Goal: Communication & Community: Ask a question

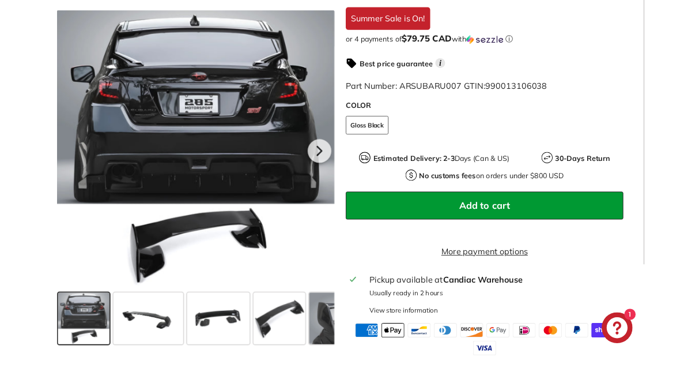
scroll to position [398, 0]
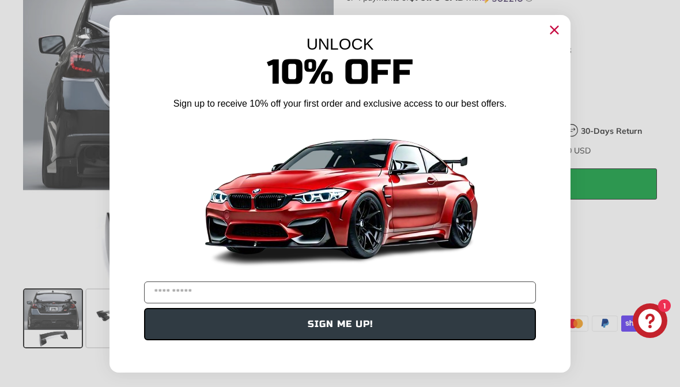
click at [444, 292] on input "YOUR EMAIL" at bounding box center [340, 292] width 392 height 22
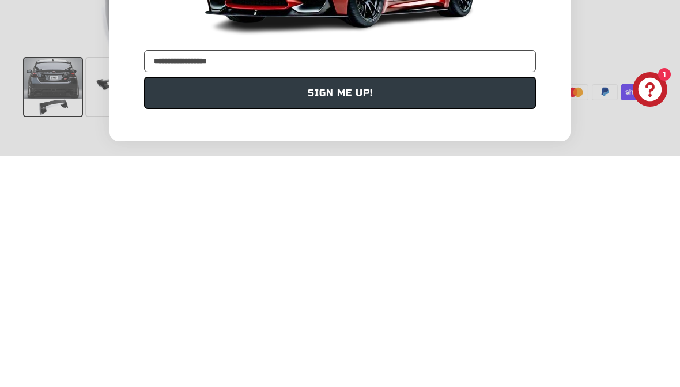
type input "**********"
click at [442, 308] on button "SIGN ME UP!" at bounding box center [340, 324] width 392 height 32
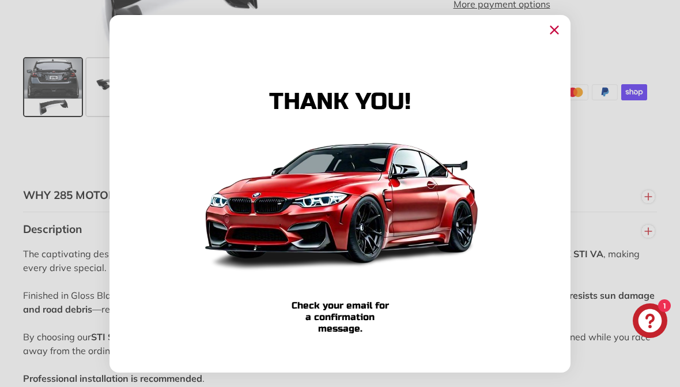
click at [558, 27] on icon "Close dialog" at bounding box center [554, 29] width 7 height 7
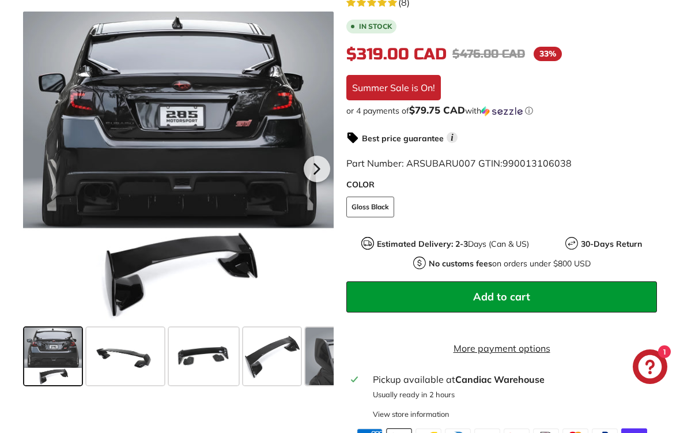
scroll to position [285, 0]
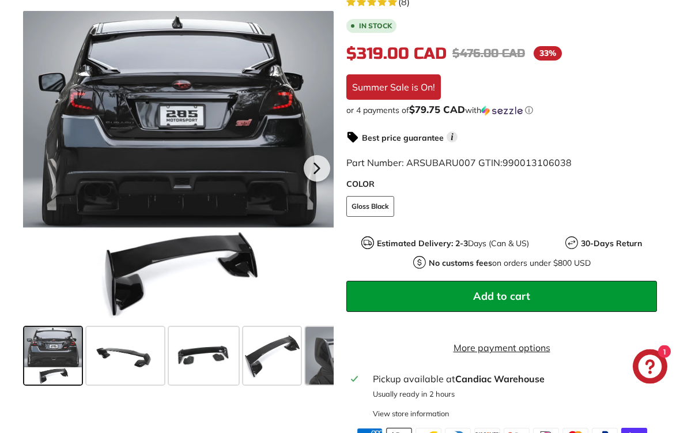
click at [562, 302] on button "Add to cart" at bounding box center [502, 296] width 311 height 31
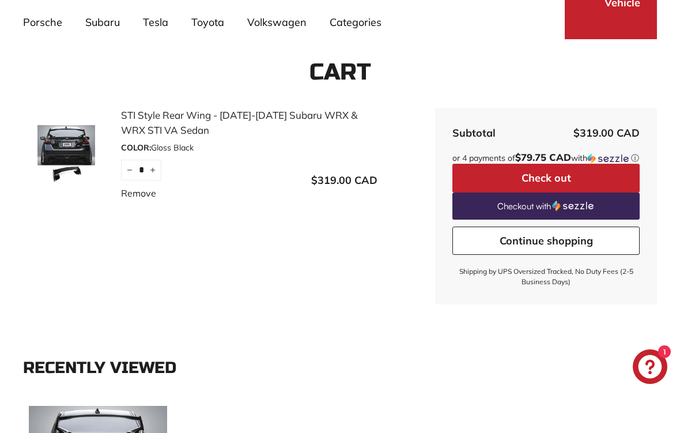
scroll to position [174, 0]
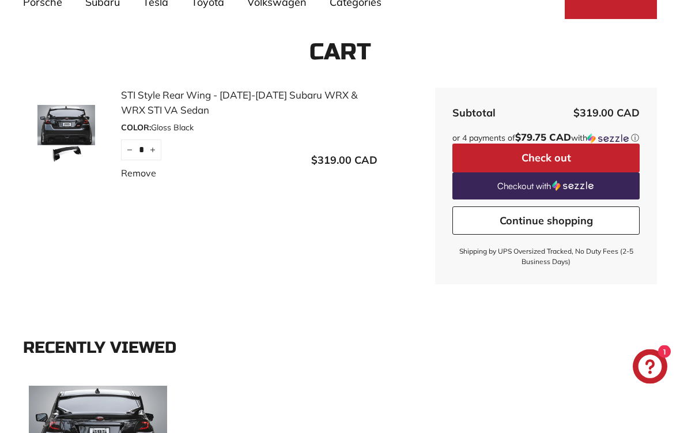
click at [608, 165] on button "Check out" at bounding box center [546, 158] width 187 height 29
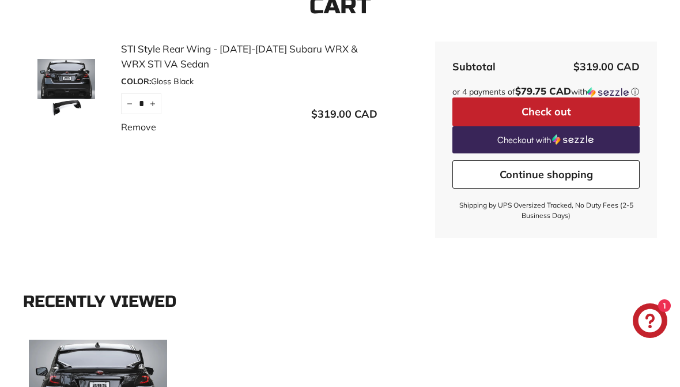
scroll to position [0, 0]
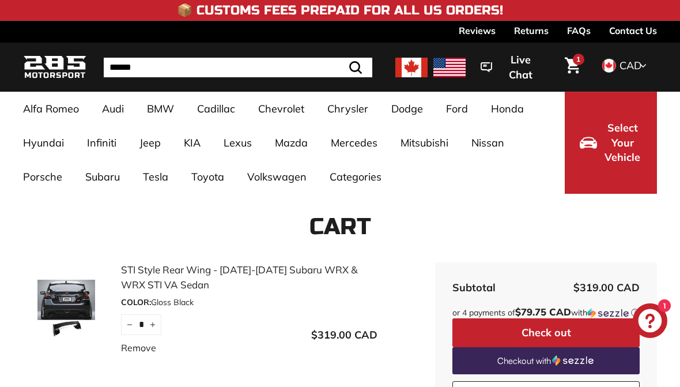
click at [76, 303] on img at bounding box center [66, 309] width 86 height 58
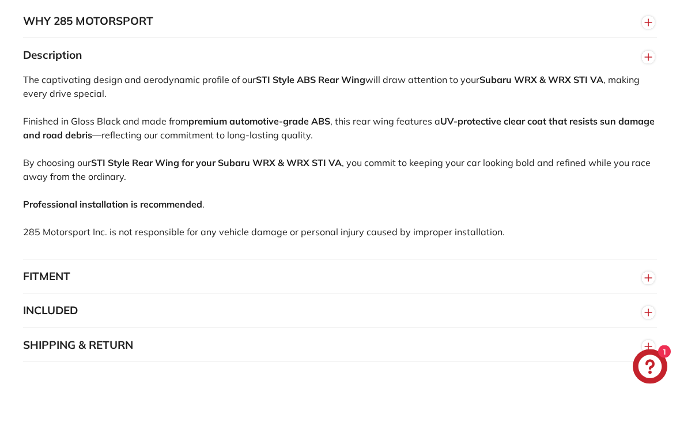
scroll to position [804, 0]
click at [600, 328] on button "INCLUDED" at bounding box center [340, 311] width 634 height 35
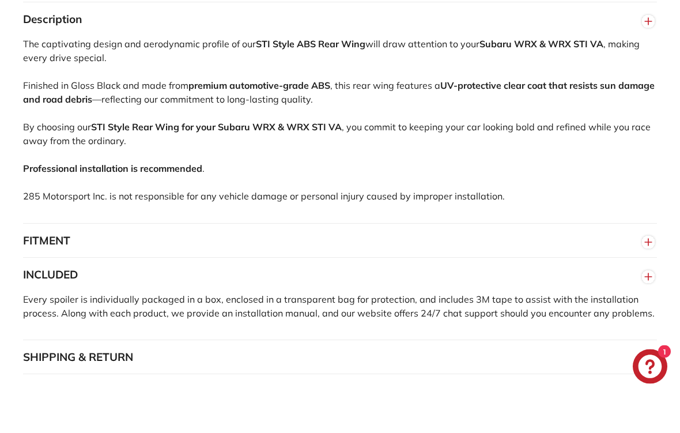
scroll to position [840, 0]
click at [524, 375] on button "SHIPPING & RETURN" at bounding box center [340, 357] width 634 height 35
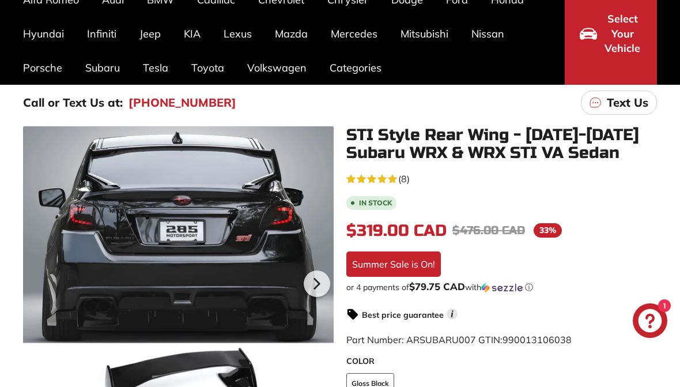
scroll to position [0, 0]
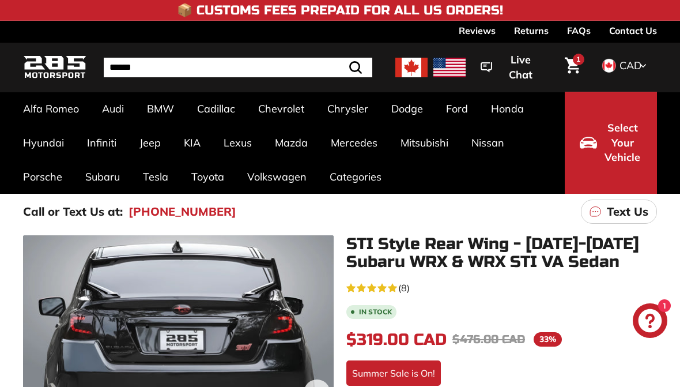
click at [580, 65] on icon "Cart" at bounding box center [573, 65] width 16 height 17
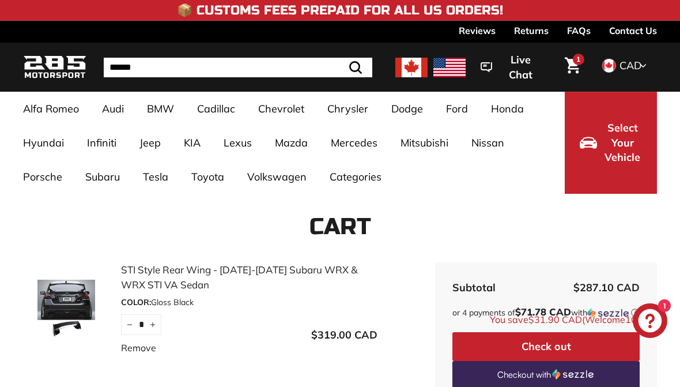
click at [72, 297] on img at bounding box center [66, 309] width 86 height 58
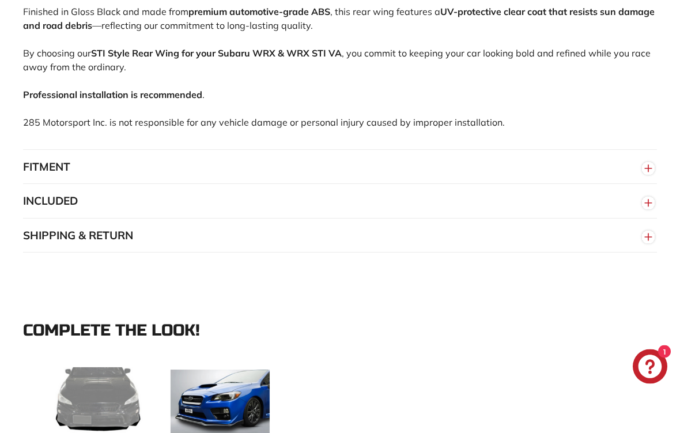
scroll to position [913, 0]
click at [641, 246] on icon "button" at bounding box center [648, 237] width 17 height 21
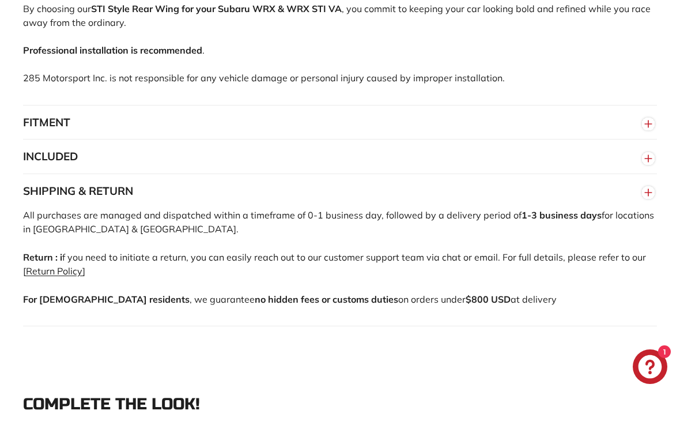
scroll to position [959, 0]
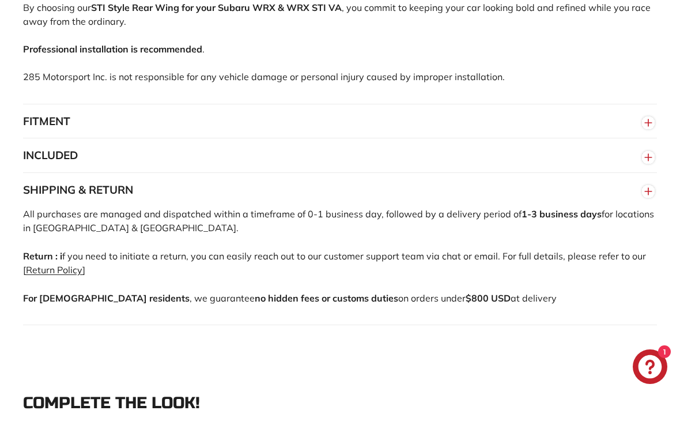
click at [64, 276] on link "Return Policy" at bounding box center [54, 270] width 57 height 12
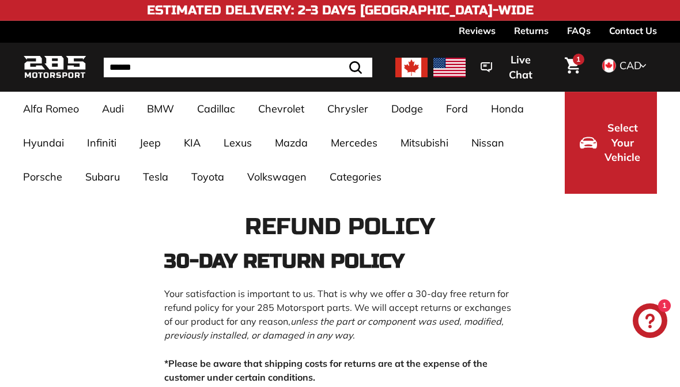
click at [586, 57] on link "1" at bounding box center [572, 67] width 29 height 39
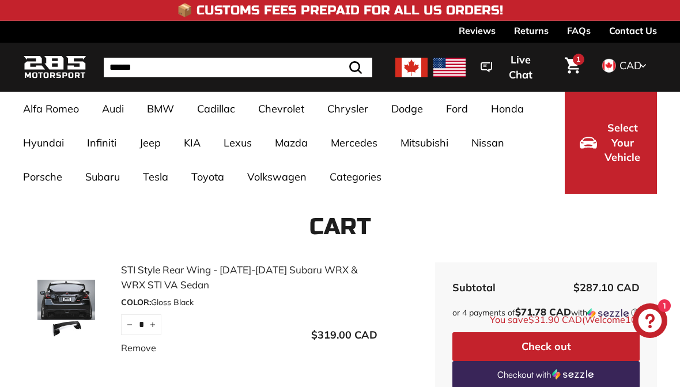
click at [86, 323] on img at bounding box center [66, 309] width 86 height 58
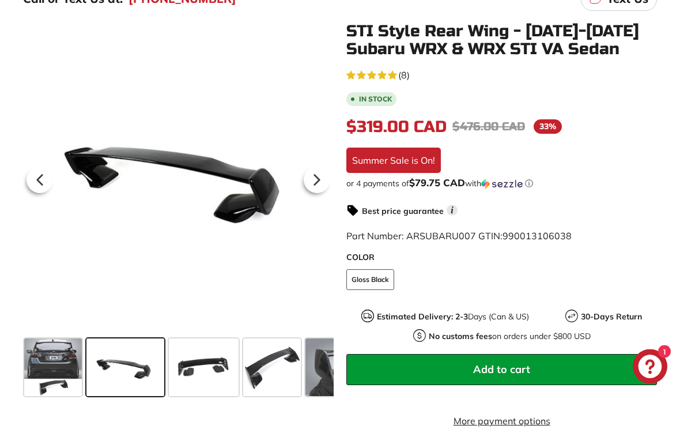
scroll to position [355, 0]
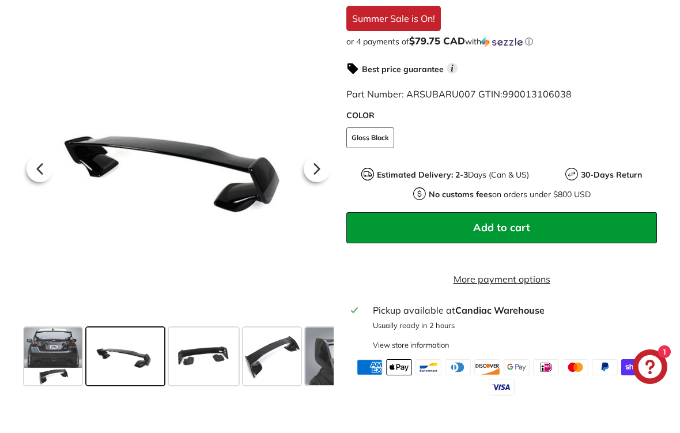
click at [319, 170] on icon at bounding box center [317, 169] width 27 height 27
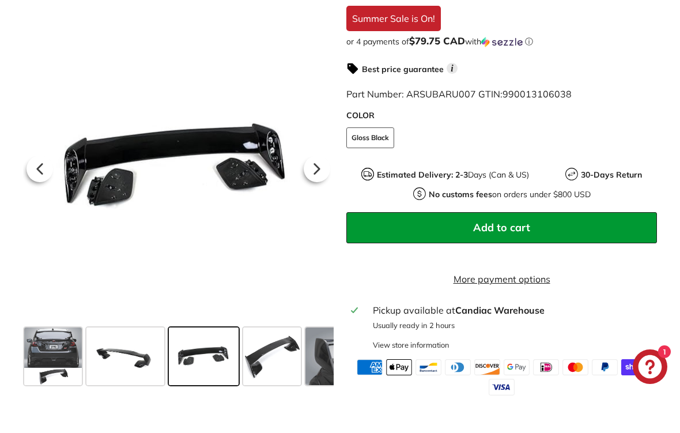
click at [322, 172] on icon at bounding box center [317, 169] width 27 height 27
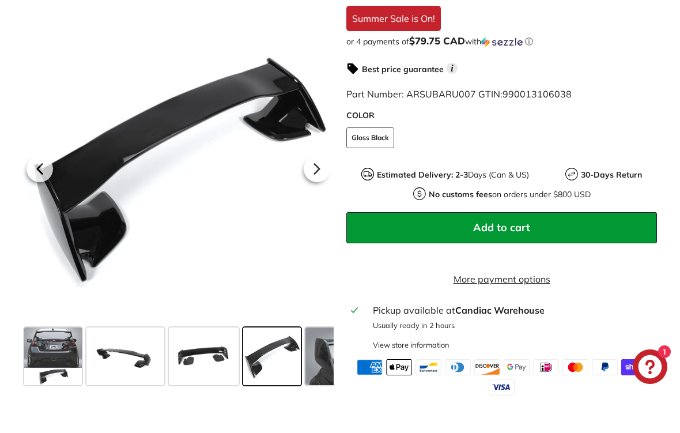
click at [326, 174] on icon at bounding box center [317, 169] width 27 height 27
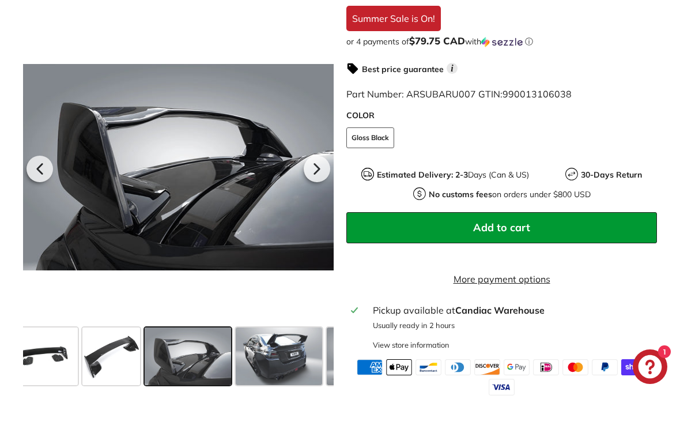
scroll to position [0, 170]
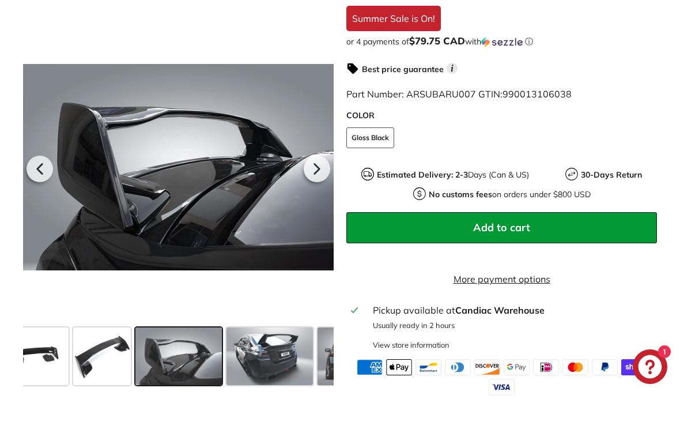
click at [326, 171] on icon at bounding box center [317, 169] width 27 height 27
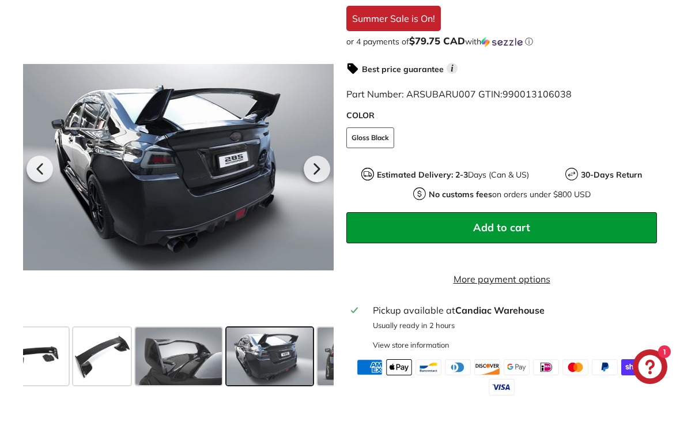
click at [324, 173] on icon at bounding box center [317, 169] width 27 height 27
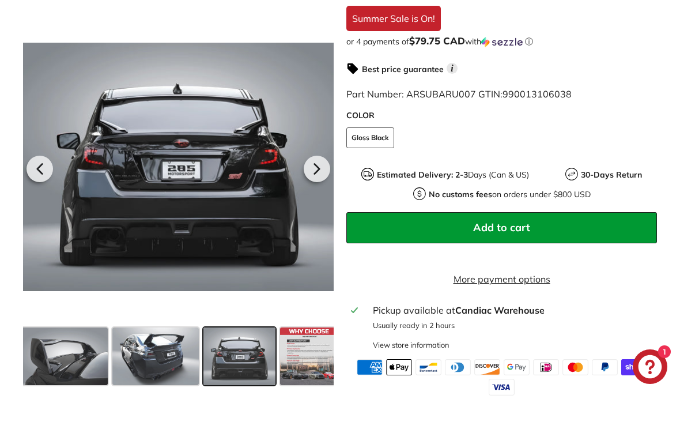
scroll to position [0, 291]
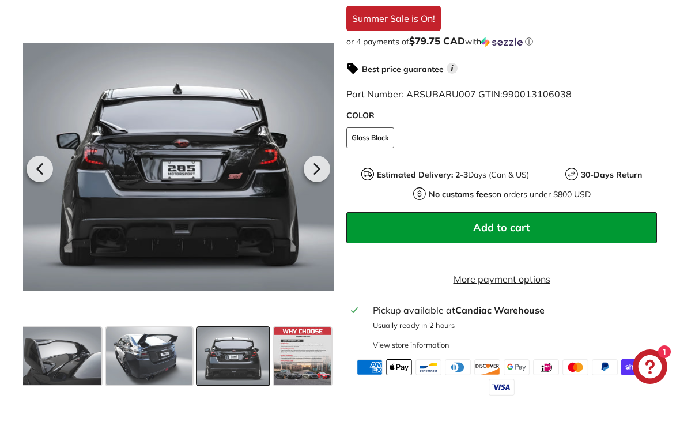
click at [322, 175] on icon at bounding box center [317, 169] width 27 height 27
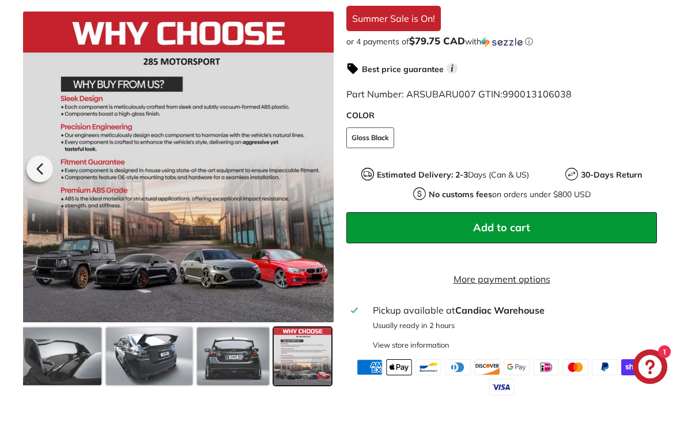
click at [322, 174] on div at bounding box center [178, 167] width 311 height 311
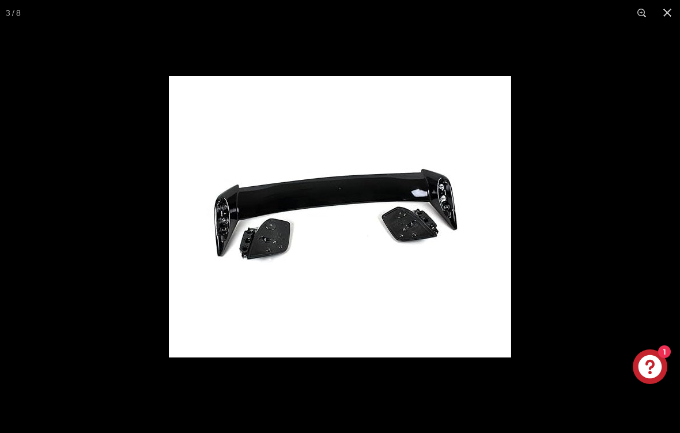
scroll to position [0, 25]
click at [419, 234] on img at bounding box center [340, 216] width 343 height 281
click at [405, 229] on img at bounding box center [340, 216] width 343 height 281
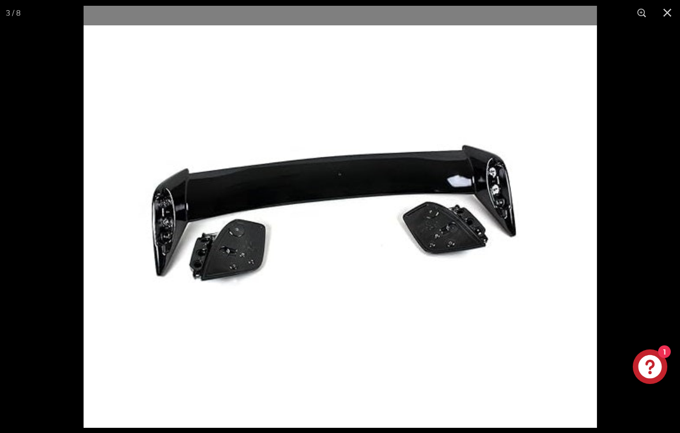
click at [447, 241] on img at bounding box center [341, 217] width 514 height 422
click at [446, 240] on img at bounding box center [341, 217] width 514 height 422
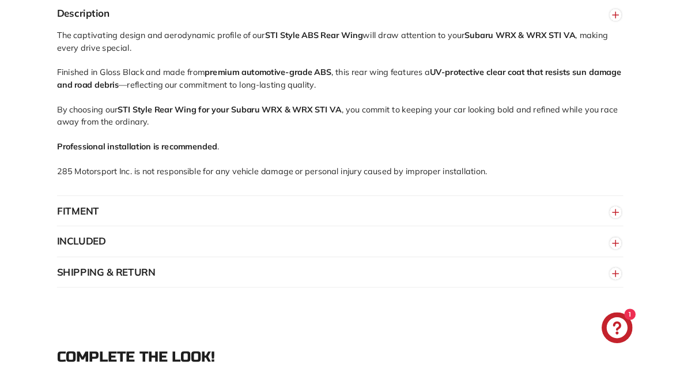
scroll to position [890, 0]
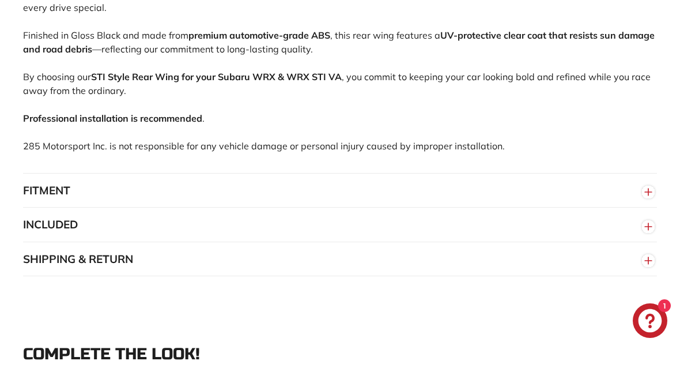
click at [49, 204] on button "FITMENT" at bounding box center [340, 191] width 634 height 35
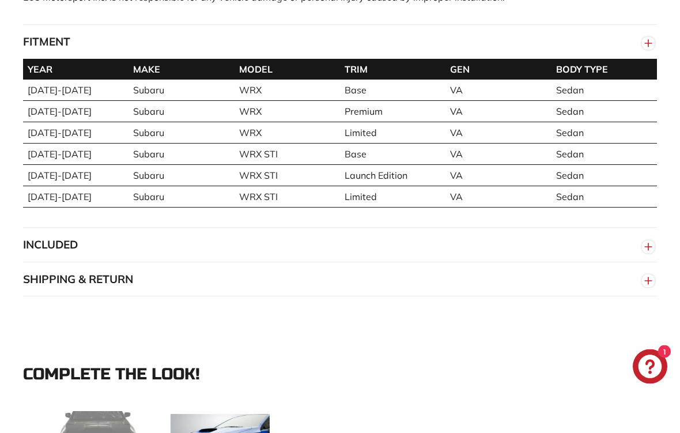
click at [42, 253] on button "INCLUDED" at bounding box center [340, 245] width 634 height 35
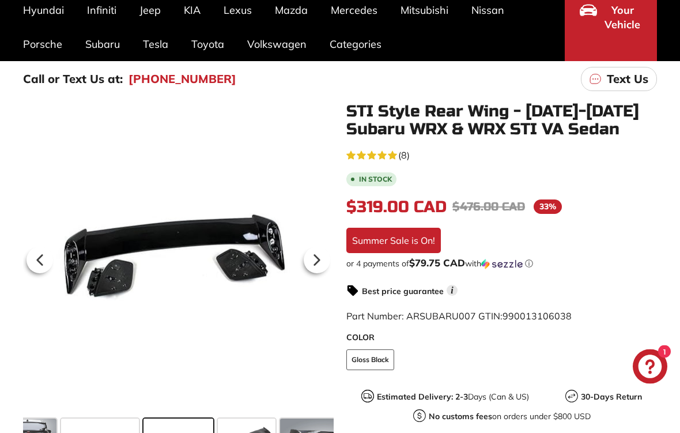
scroll to position [137, 0]
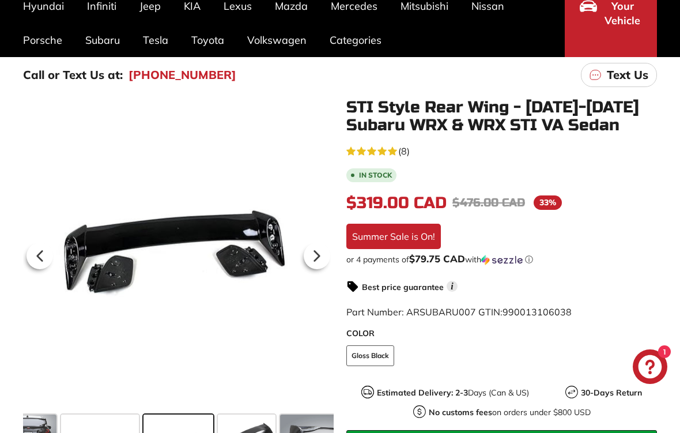
click at [36, 253] on icon at bounding box center [40, 256] width 27 height 27
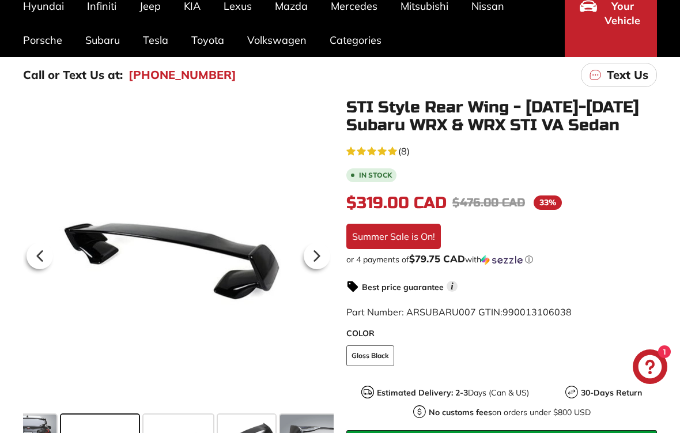
click at [36, 255] on icon at bounding box center [40, 256] width 27 height 27
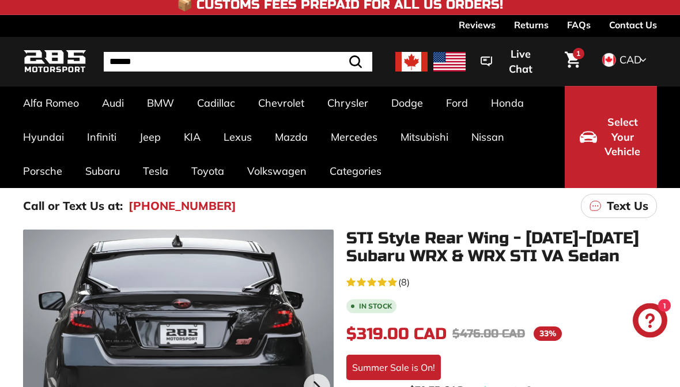
scroll to position [0, 0]
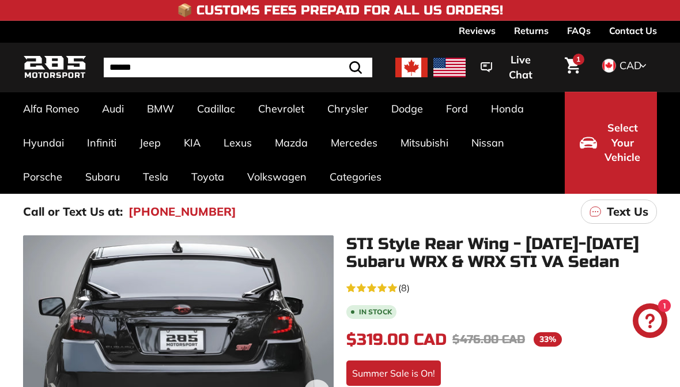
click at [571, 67] on icon "Cart" at bounding box center [573, 65] width 16 height 17
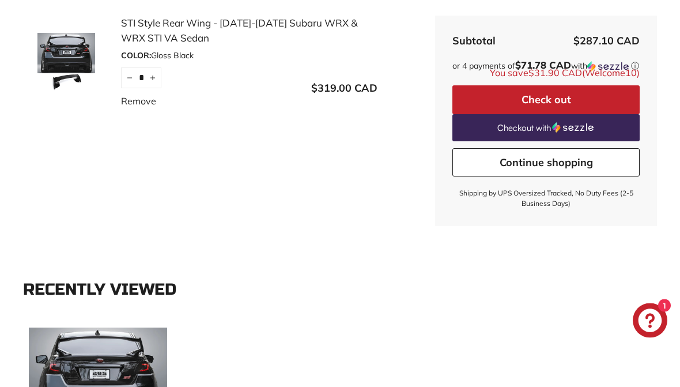
scroll to position [244, 0]
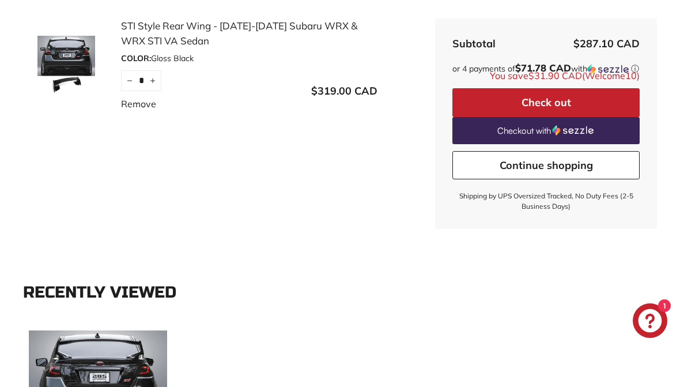
click at [505, 114] on button "Check out" at bounding box center [546, 102] width 187 height 29
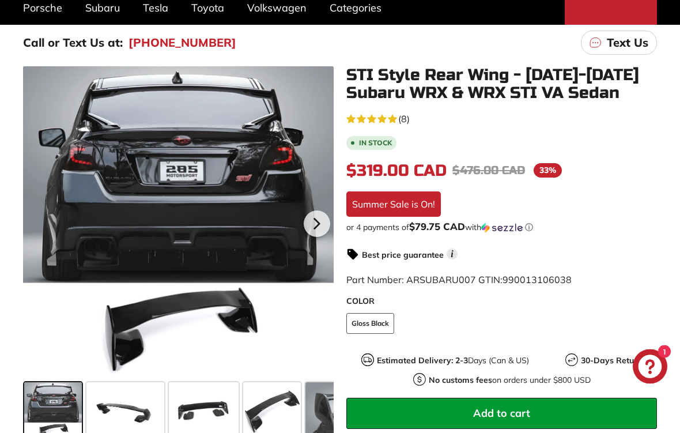
scroll to position [170, 0]
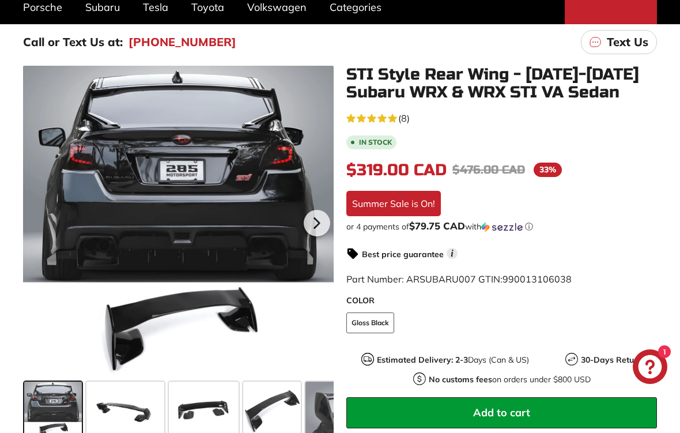
click at [402, 201] on div "Summer Sale is On!" at bounding box center [394, 203] width 95 height 25
click at [400, 207] on div "Summer Sale is On!" at bounding box center [394, 203] width 95 height 25
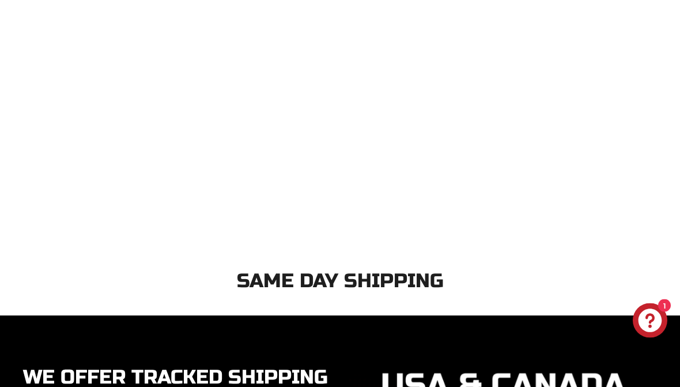
scroll to position [2073, 0]
click at [648, 313] on icon "Chat window" at bounding box center [651, 321] width 24 height 24
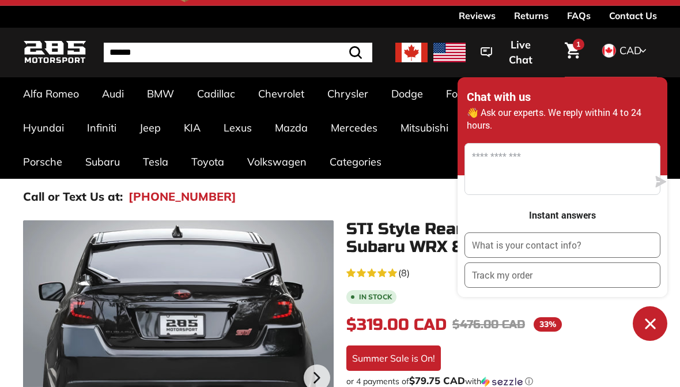
scroll to position [14, 0]
click at [524, 59] on span "Live Chat" at bounding box center [520, 52] width 45 height 29
click at [570, 175] on textarea "Message us" at bounding box center [556, 169] width 183 height 51
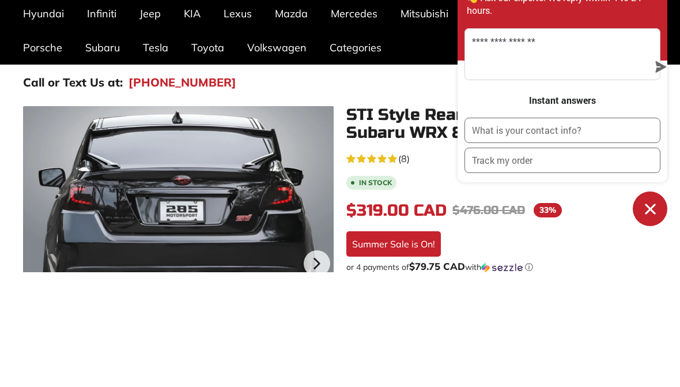
scroll to position [130, 0]
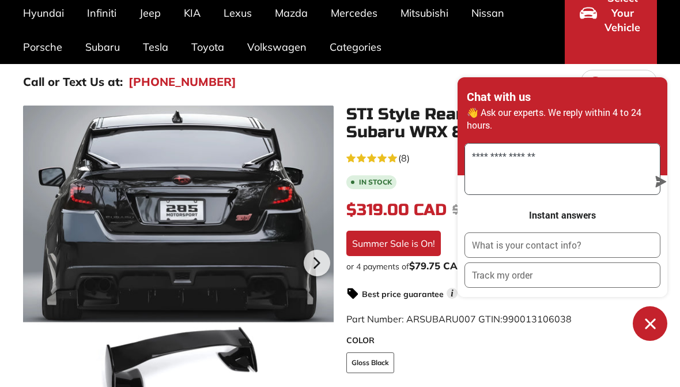
click at [576, 176] on textarea "**********" at bounding box center [556, 169] width 183 height 51
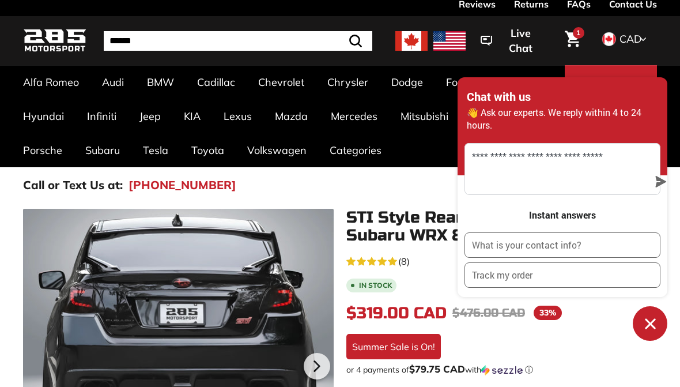
scroll to position [0, 0]
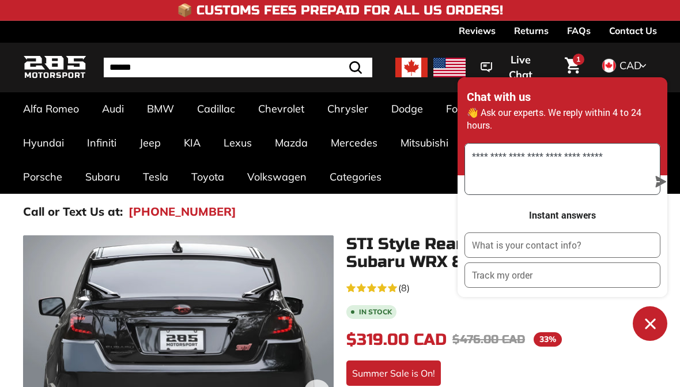
type textarea "**********"
click at [62, 61] on img at bounding box center [54, 67] width 63 height 27
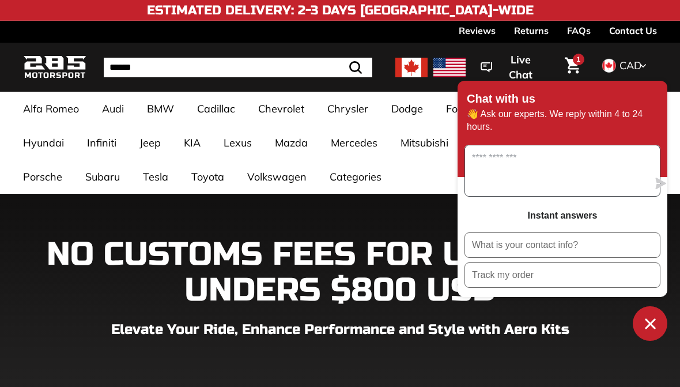
click at [555, 179] on textarea "Message us" at bounding box center [556, 170] width 183 height 51
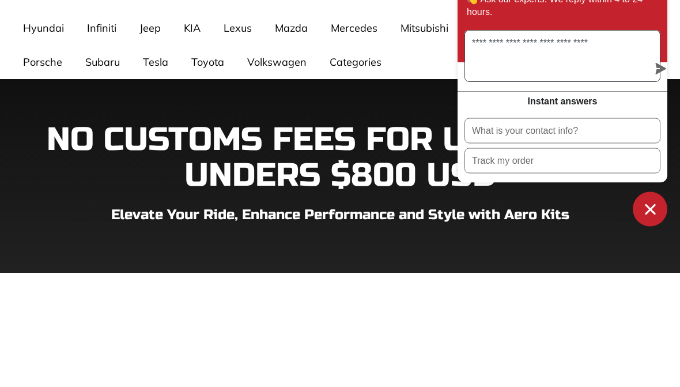
type textarea "**********"
click at [656, 178] on icon "submit" at bounding box center [662, 184] width 12 height 12
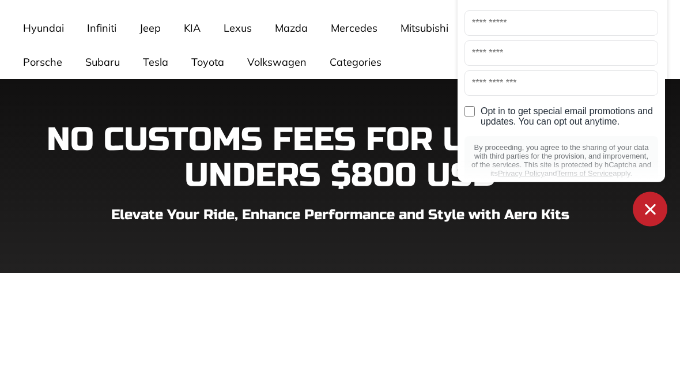
scroll to position [115, 0]
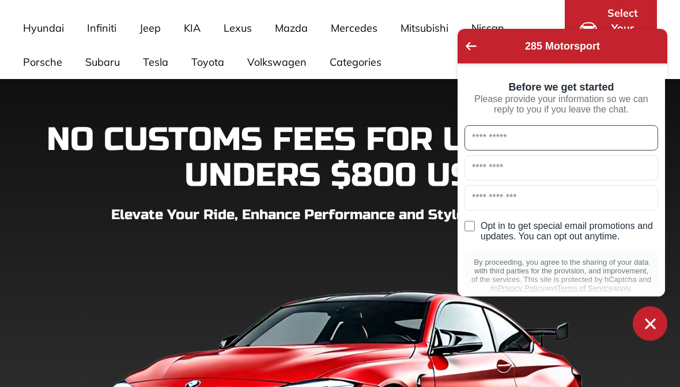
click at [590, 141] on input "text" at bounding box center [562, 137] width 194 height 25
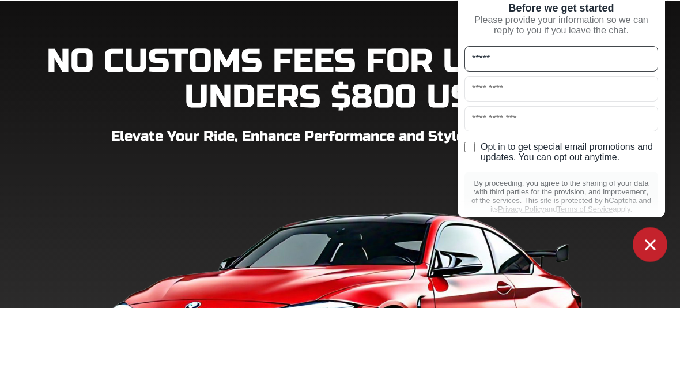
type input "*****"
click at [537, 155] on input "text" at bounding box center [562, 167] width 194 height 25
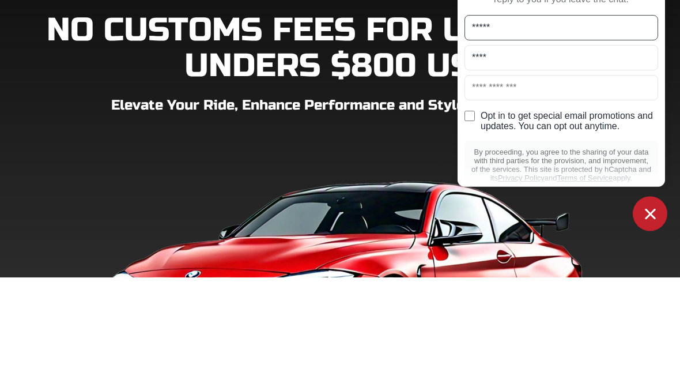
type input "****"
click at [539, 185] on input "text" at bounding box center [562, 197] width 194 height 25
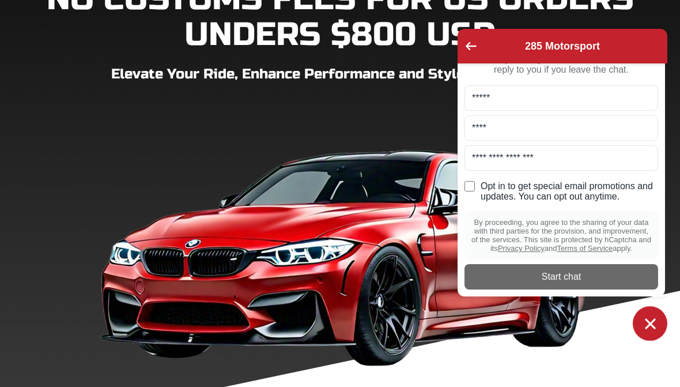
scroll to position [62, 0]
type input "**********"
click at [607, 277] on div "Start chat" at bounding box center [562, 276] width 180 height 13
